Goal: Task Accomplishment & Management: Complete application form

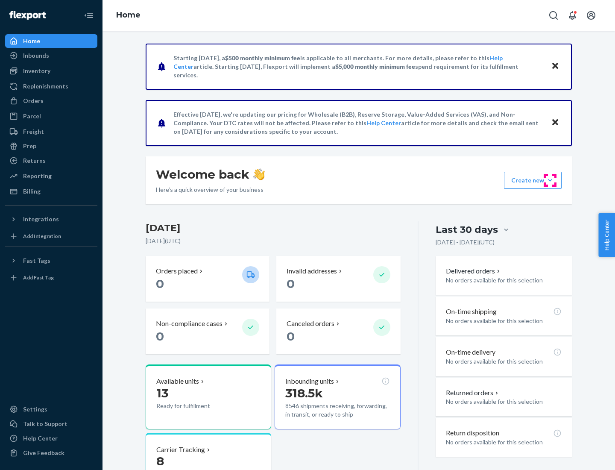
click at [550, 180] on button "Create new Create new inbound Create new order Create new product" at bounding box center [533, 180] width 58 height 17
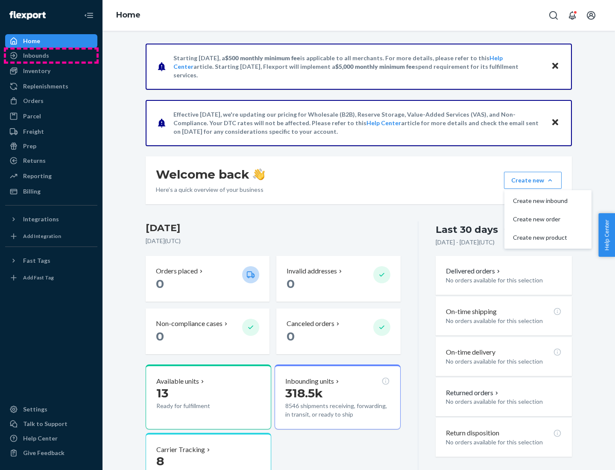
click at [51, 56] on div "Inbounds" at bounding box center [51, 56] width 91 height 12
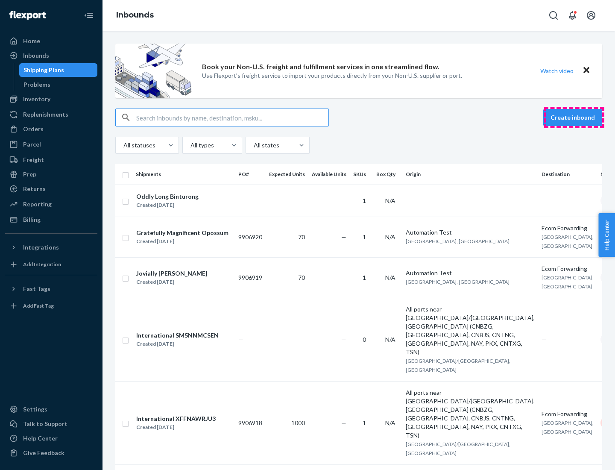
click at [574, 117] on button "Create inbound" at bounding box center [572, 117] width 59 height 17
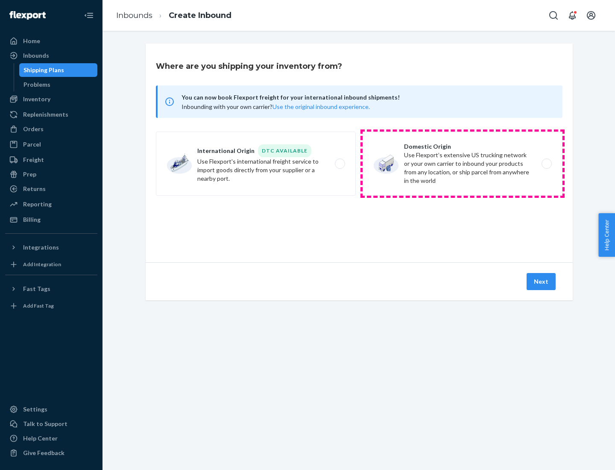
click at [463, 164] on label "Domestic Origin Use Flexport’s extensive US trucking network or your own carrie…" at bounding box center [463, 164] width 200 height 64
click at [546, 164] on input "Domestic Origin Use Flexport’s extensive US trucking network or your own carrie…" at bounding box center [549, 164] width 6 height 6
radio input "true"
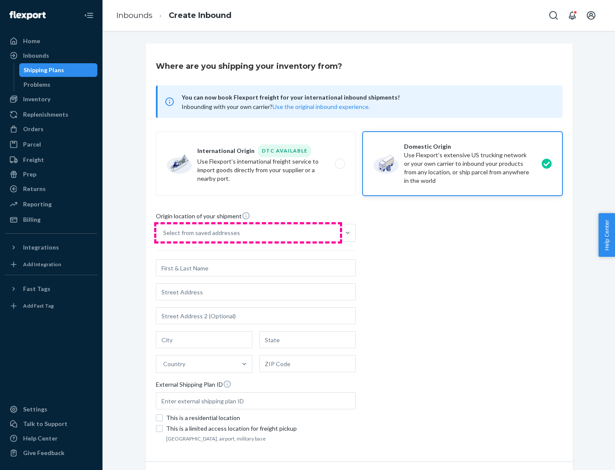
click at [248, 233] on div "Select from saved addresses" at bounding box center [248, 232] width 184 height 17
click at [164, 233] on input "Select from saved addresses" at bounding box center [163, 233] width 1 height 9
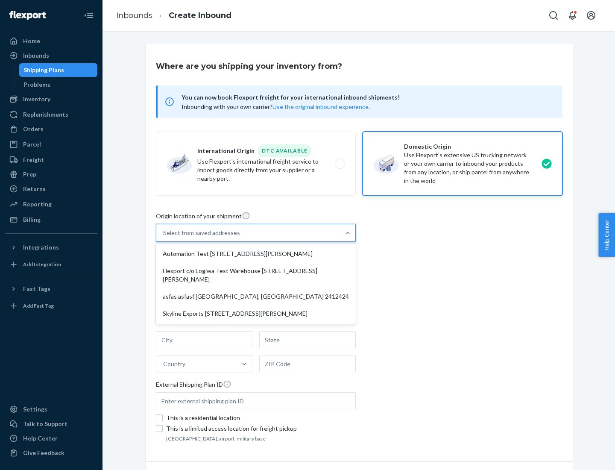
scroll to position [3, 0]
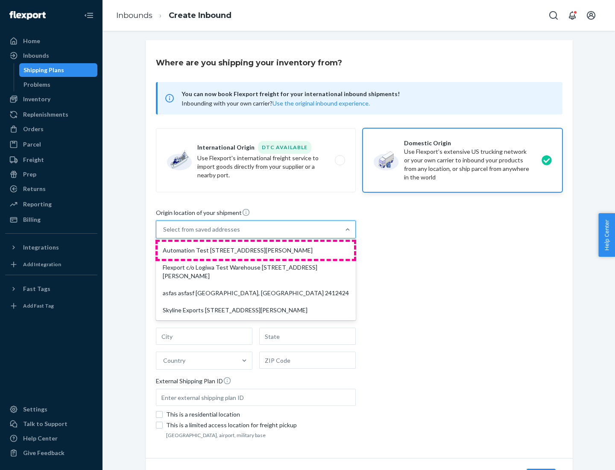
click at [256, 250] on div "Automation Test [STREET_ADDRESS][PERSON_NAME]" at bounding box center [256, 250] width 197 height 17
click at [164, 234] on input "option Automation Test [STREET_ADDRESS][PERSON_NAME] focused, 1 of 4. 4 results…" at bounding box center [163, 229] width 1 height 9
type input "Automation Test"
type input "9th Floor"
type input "[GEOGRAPHIC_DATA]"
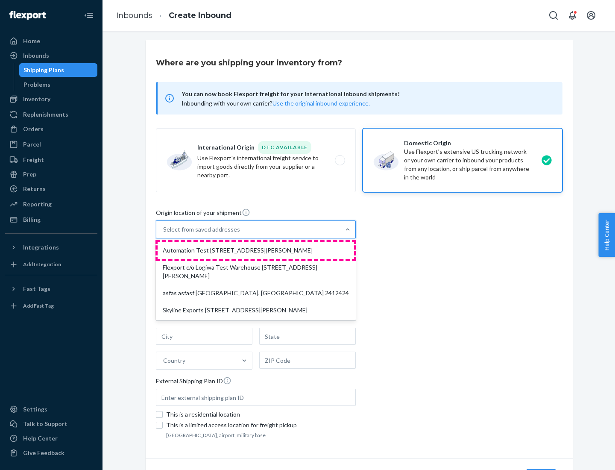
type input "CA"
type input "94104"
type input "[STREET_ADDRESS][PERSON_NAME]"
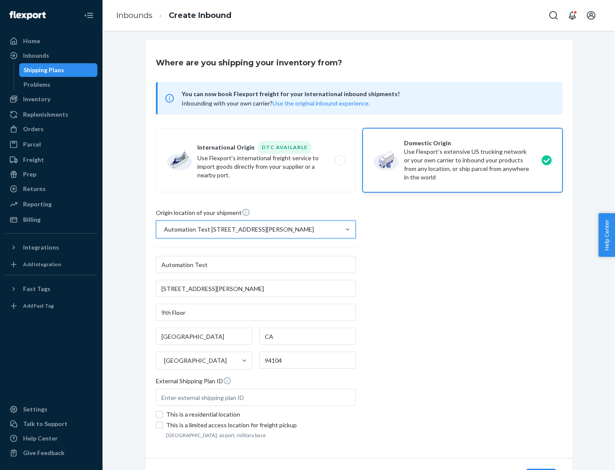
scroll to position [50, 0]
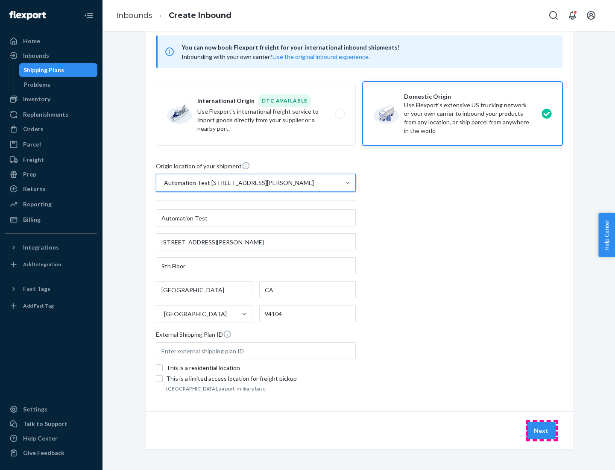
click at [542, 431] on button "Next" at bounding box center [541, 430] width 29 height 17
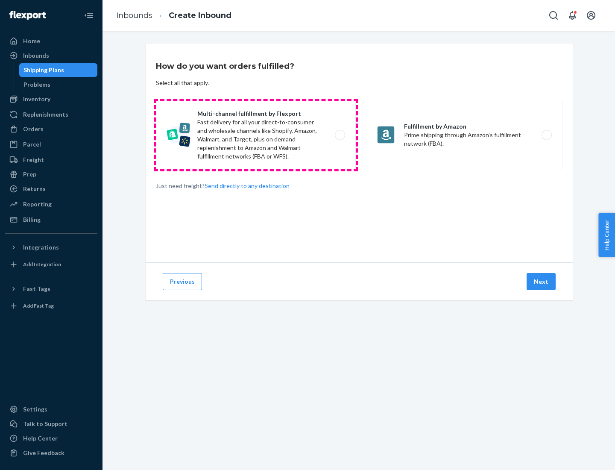
click at [256, 135] on label "Multi-channel fulfillment by Flexport Fast delivery for all your direct-to-cons…" at bounding box center [256, 135] width 200 height 68
click at [340, 135] on input "Multi-channel fulfillment by Flexport Fast delivery for all your direct-to-cons…" at bounding box center [343, 135] width 6 height 6
radio input "true"
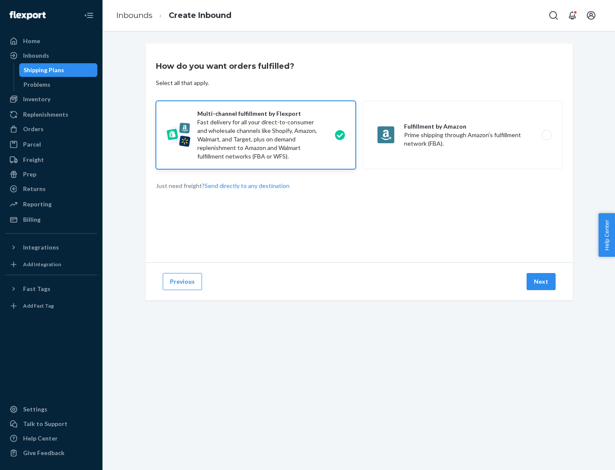
click at [542, 282] on button "Next" at bounding box center [541, 281] width 29 height 17
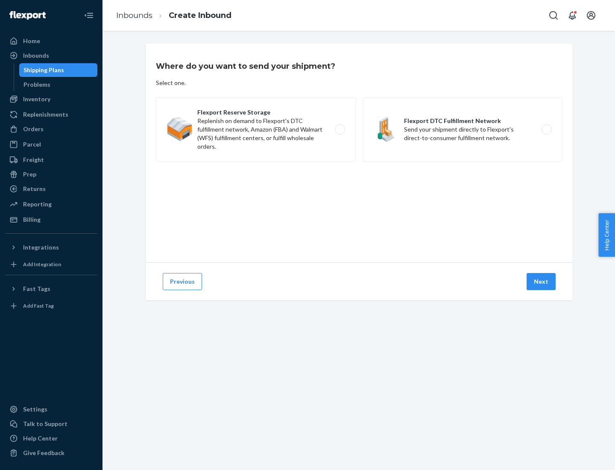
click at [463, 129] on label "Flexport DTC Fulfillment Network Send your shipment directly to Flexport's dire…" at bounding box center [463, 129] width 200 height 64
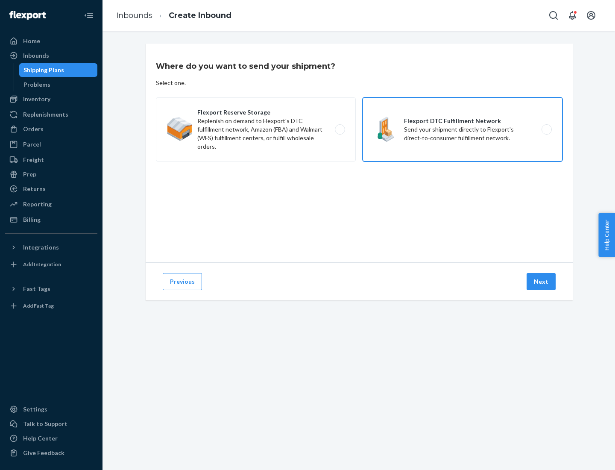
click at [546, 129] on input "Flexport DTC Fulfillment Network Send your shipment directly to Flexport's dire…" at bounding box center [549, 130] width 6 height 6
radio input "true"
click at [542, 282] on button "Next" at bounding box center [541, 281] width 29 height 17
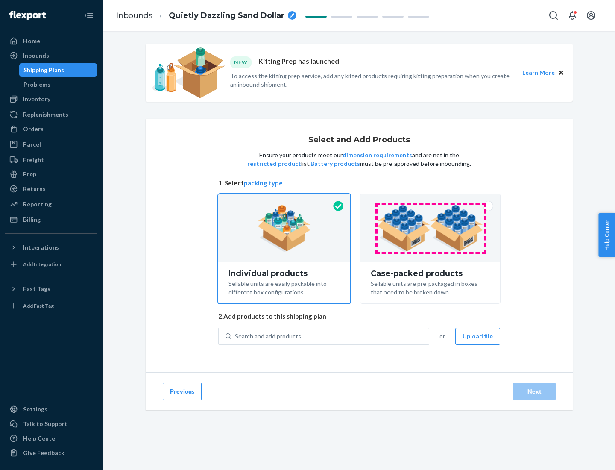
click at [431, 228] on img at bounding box center [430, 228] width 106 height 47
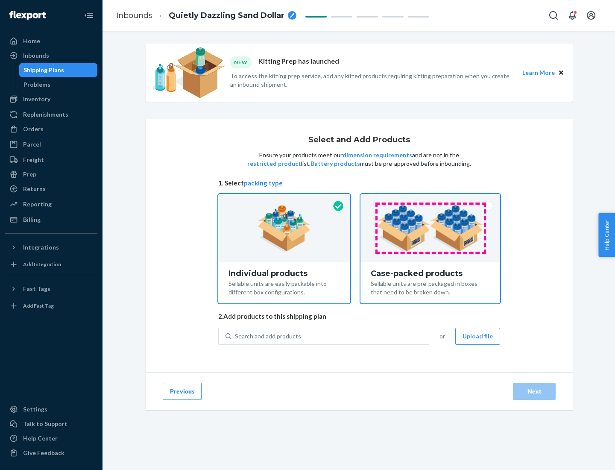
click at [431, 199] on input "Case-packed products Sellable units are pre-packaged in boxes that need to be b…" at bounding box center [431, 197] width 6 height 6
radio input "true"
radio input "false"
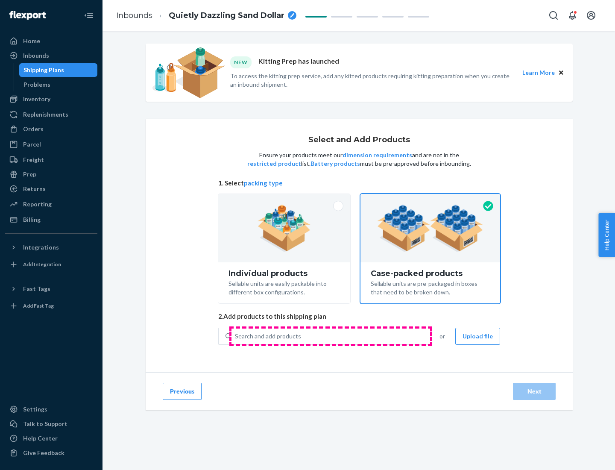
click at [331, 336] on div "Search and add products" at bounding box center [330, 336] width 197 height 15
click at [236, 336] on input "Search and add products" at bounding box center [235, 336] width 1 height 9
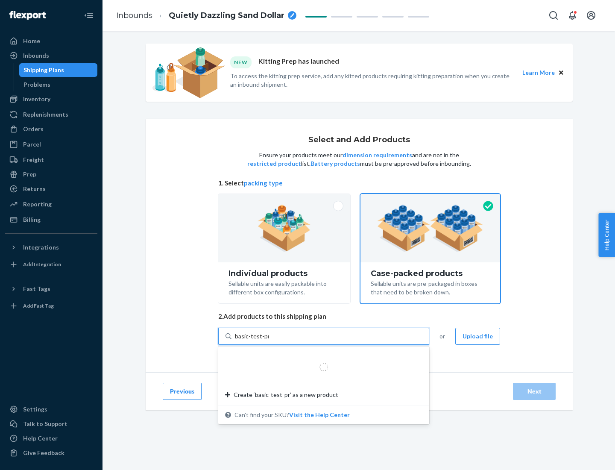
type input "basic-test-product-1"
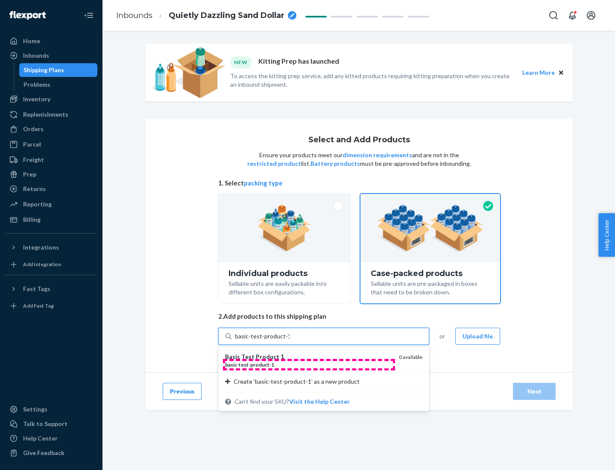
click at [309, 364] on div "basic - test - product - 1" at bounding box center [308, 364] width 167 height 7
click at [290, 340] on input "basic-test-product-1" at bounding box center [262, 336] width 55 height 9
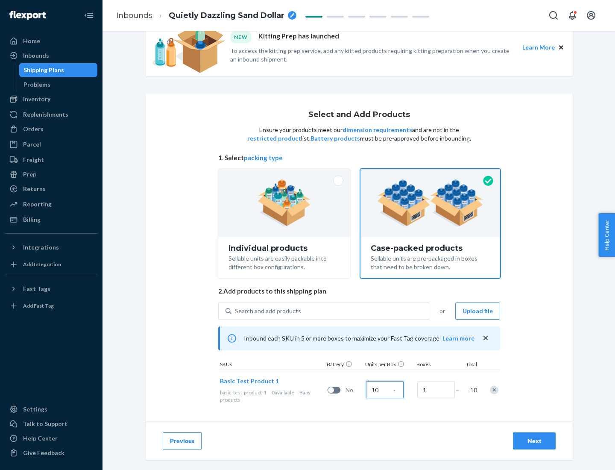
scroll to position [31, 0]
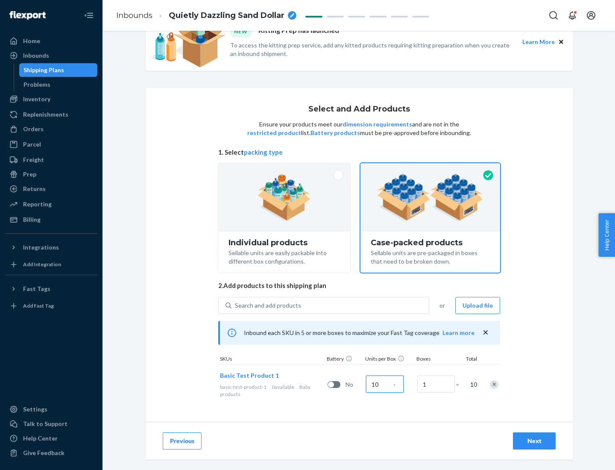
type input "10"
type input "7"
click at [534, 441] on div "Next" at bounding box center [534, 441] width 28 height 9
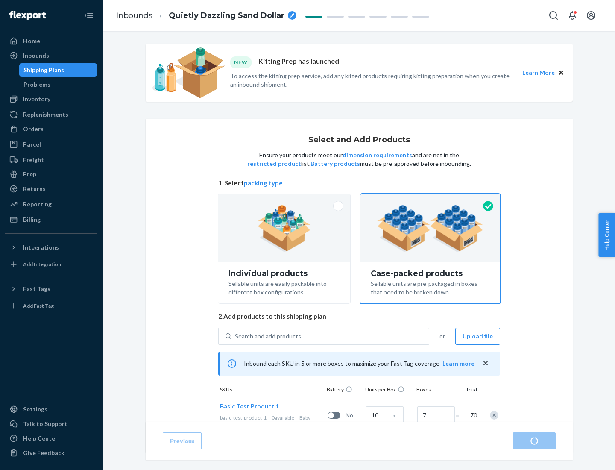
radio input "true"
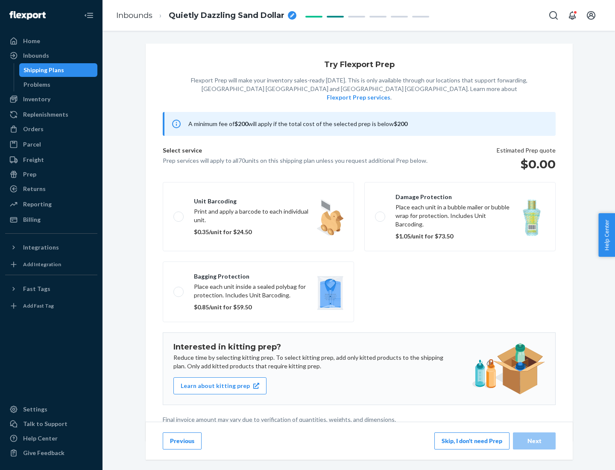
scroll to position [2, 0]
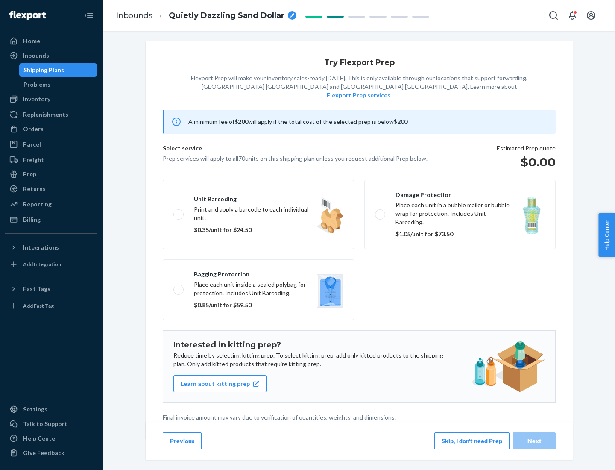
click at [472, 440] on button "Skip, I don't need Prep" at bounding box center [471, 440] width 75 height 17
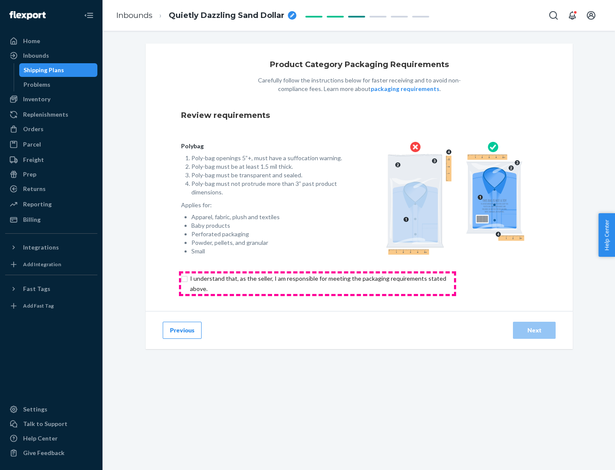
click at [317, 283] on input "checkbox" at bounding box center [323, 283] width 284 height 21
checkbox input "true"
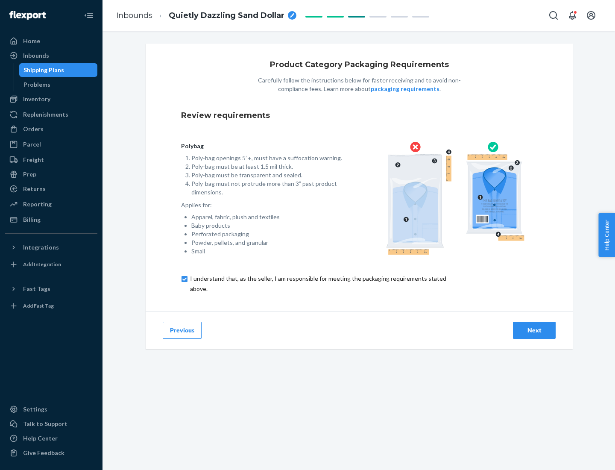
click at [534, 330] on div "Next" at bounding box center [534, 330] width 28 height 9
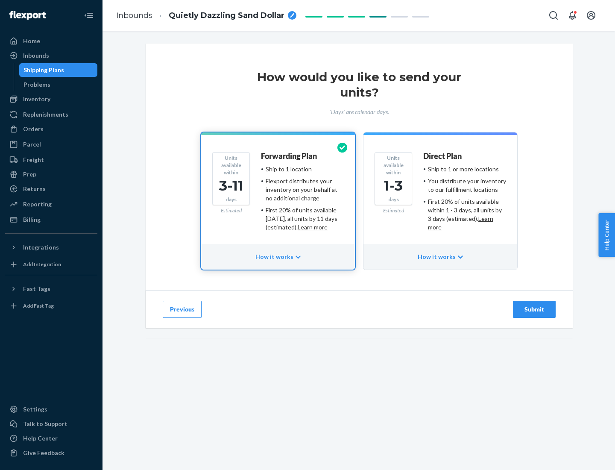
click at [440, 195] on ul "Ship to 1 or more locations You distribute your inventory to our fulfillment lo…" at bounding box center [464, 198] width 83 height 67
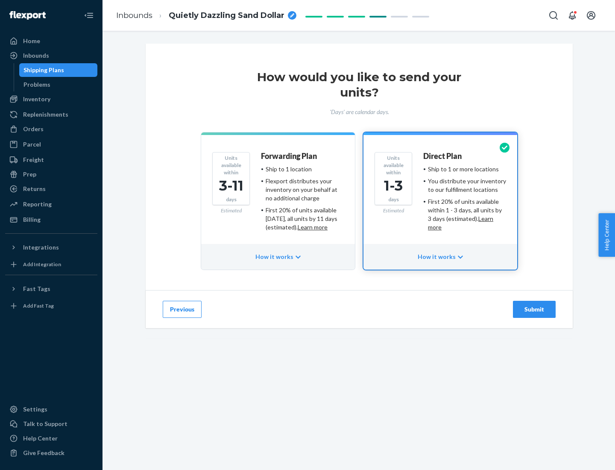
click at [534, 309] on div "Submit" at bounding box center [534, 309] width 28 height 9
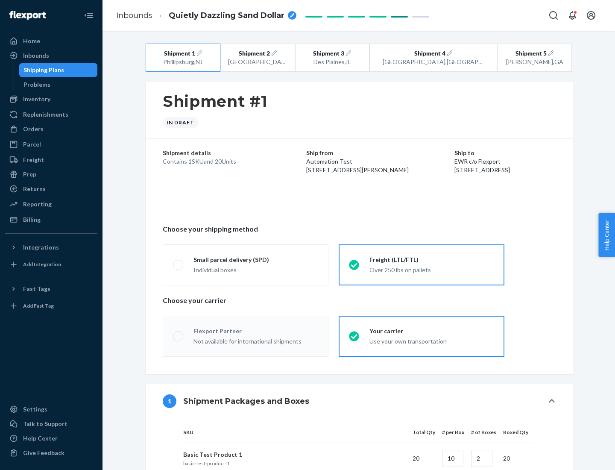
radio input "true"
radio input "false"
radio input "true"
radio input "false"
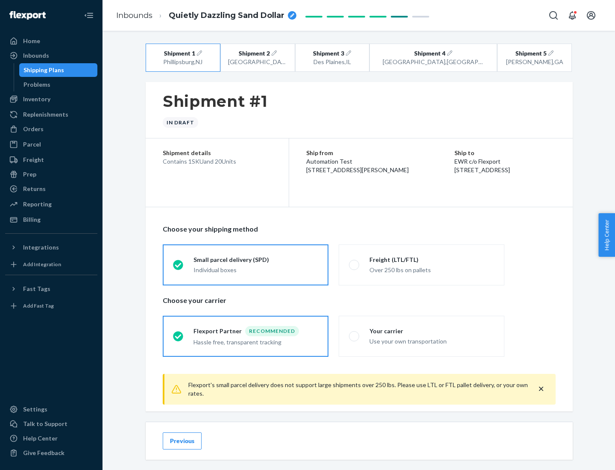
scroll to position [9, 0]
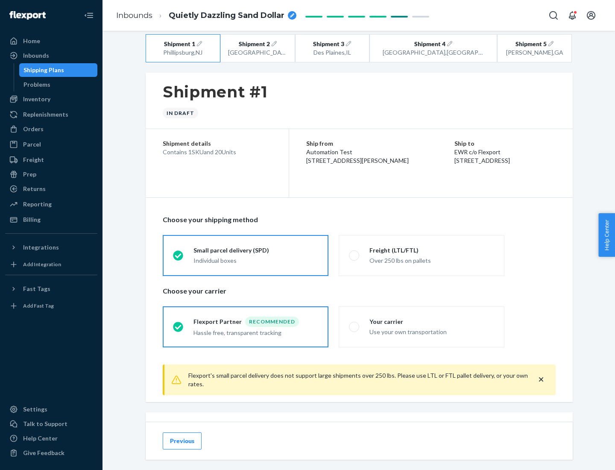
click at [432, 250] on div "Freight (LTL/FTL)" at bounding box center [432, 250] width 125 height 9
click at [355, 252] on input "Freight (LTL/FTL) Over 250 lbs on pallets" at bounding box center [352, 255] width 6 height 6
radio input "true"
radio input "false"
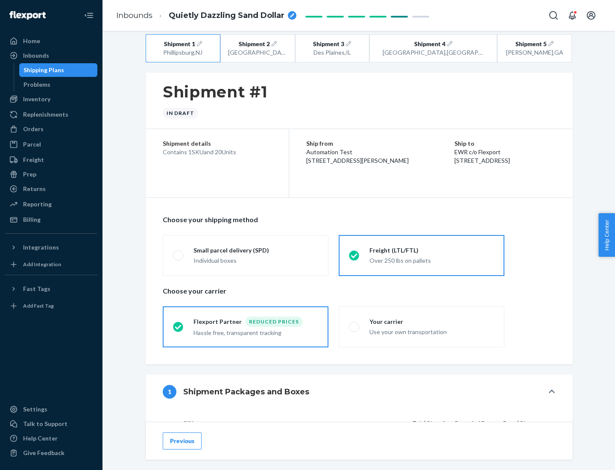
scroll to position [81, 0]
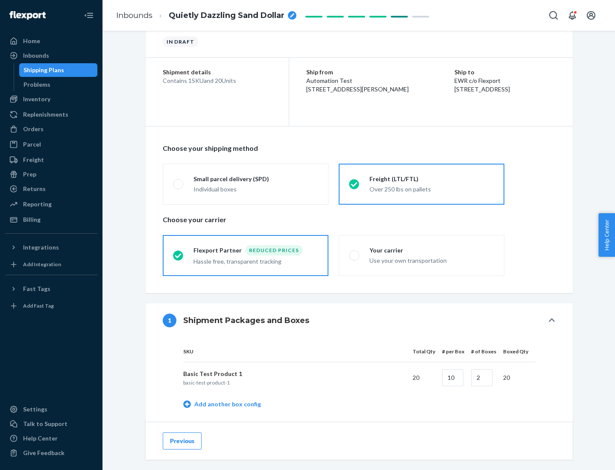
click at [432, 250] on div "Your carrier" at bounding box center [432, 250] width 125 height 9
click at [355, 252] on input "Your carrier Use your own transportation" at bounding box center [352, 255] width 6 height 6
radio input "true"
radio input "false"
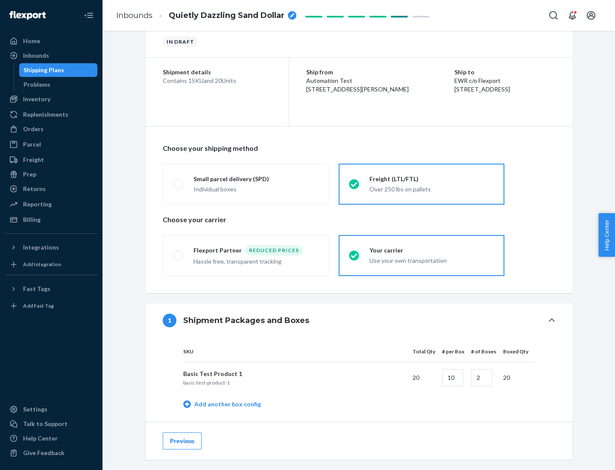
scroll to position [270, 0]
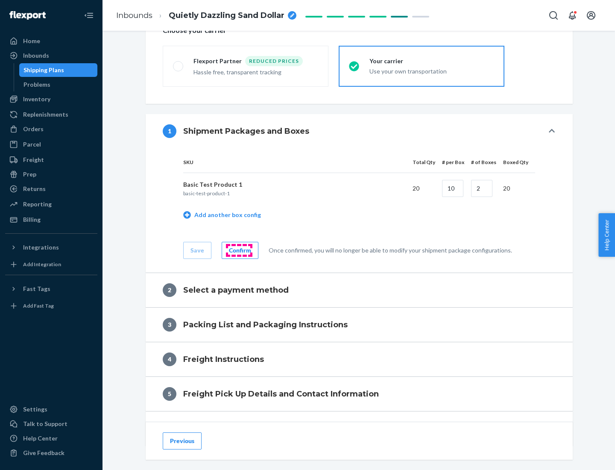
click at [239, 250] on div "Confirm" at bounding box center [240, 250] width 22 height 9
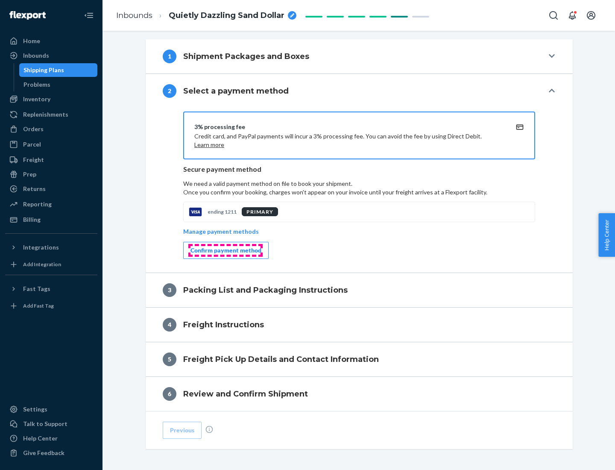
click at [225, 250] on div "Confirm payment method" at bounding box center [226, 250] width 71 height 9
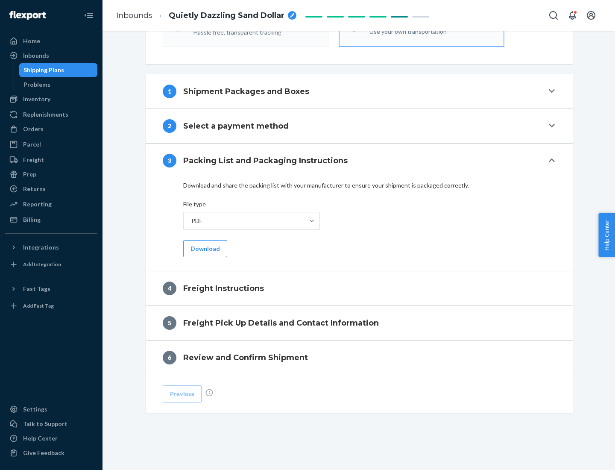
scroll to position [308, 0]
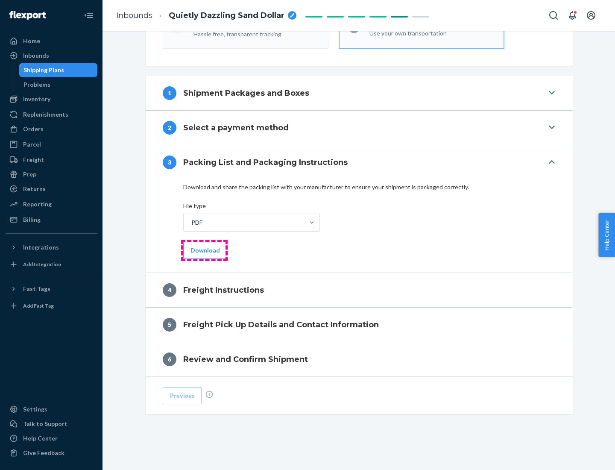
click at [204, 250] on button "Download" at bounding box center [205, 250] width 44 height 17
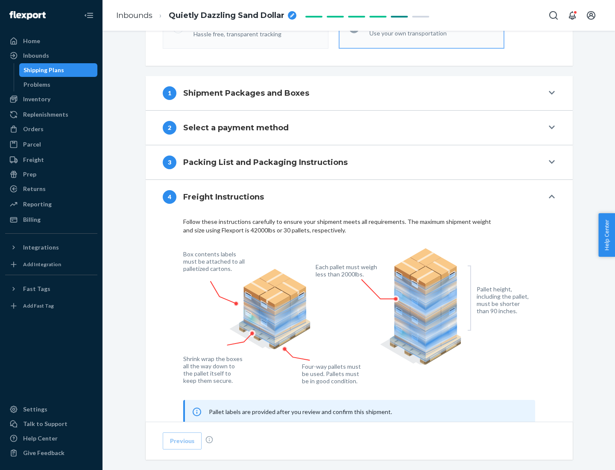
scroll to position [516, 0]
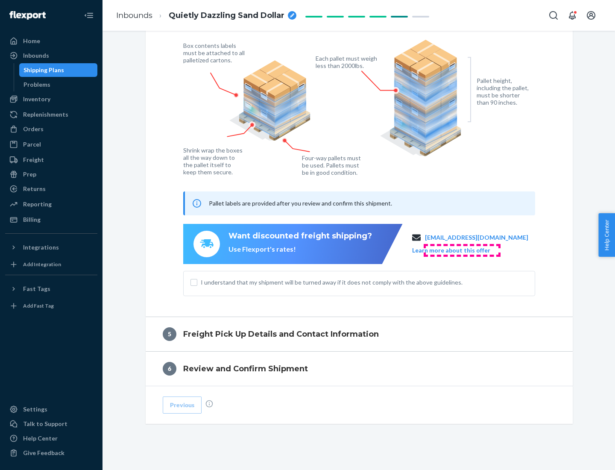
click at [462, 250] on button "Learn more about this offer" at bounding box center [451, 250] width 78 height 9
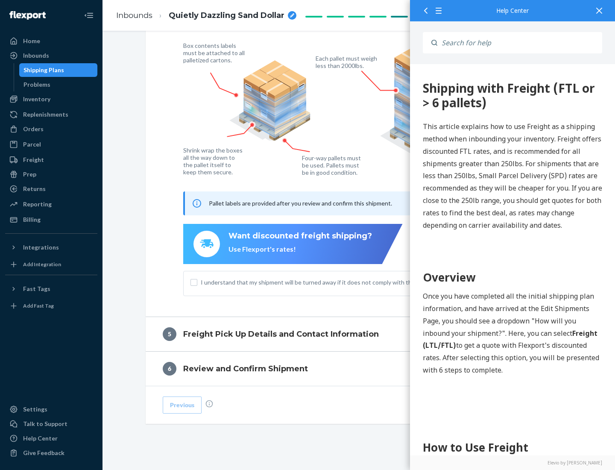
scroll to position [0, 0]
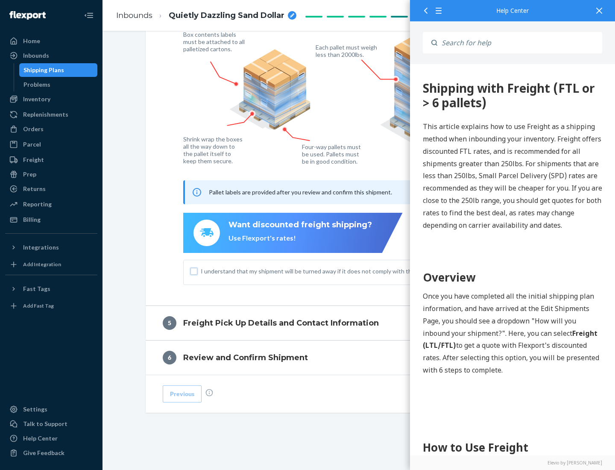
click at [194, 271] on input "I understand that my shipment will be turned away if it does not comply with th…" at bounding box center [194, 271] width 7 height 7
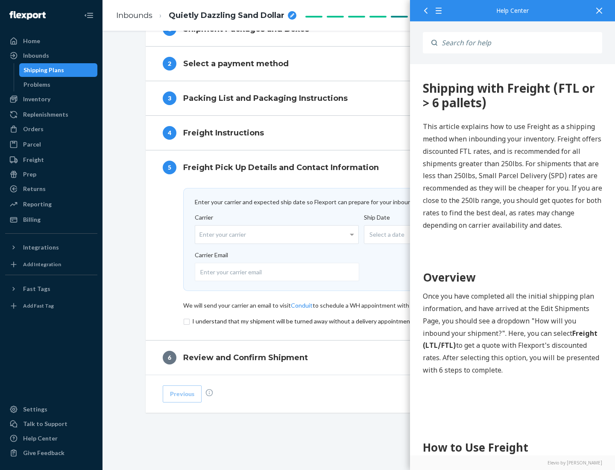
scroll to position [372, 0]
click at [359, 321] on input "checkbox" at bounding box center [359, 321] width 352 height 10
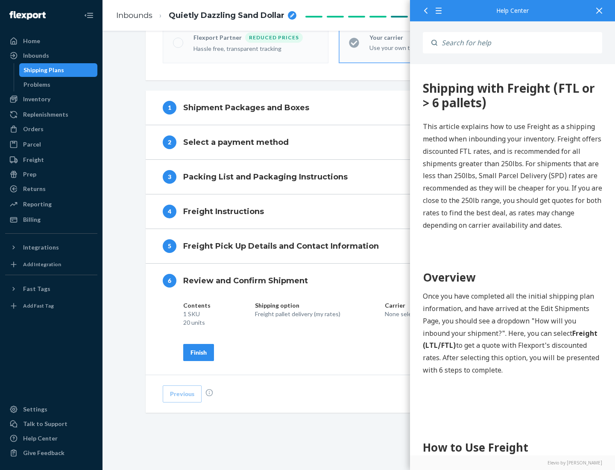
scroll to position [293, 0]
click at [199, 352] on div "Finish" at bounding box center [199, 352] width 16 height 9
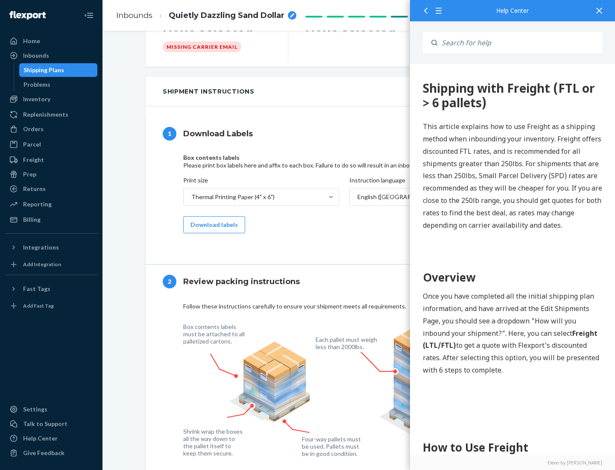
scroll to position [0, 0]
